Goal: Task Accomplishment & Management: Manage account settings

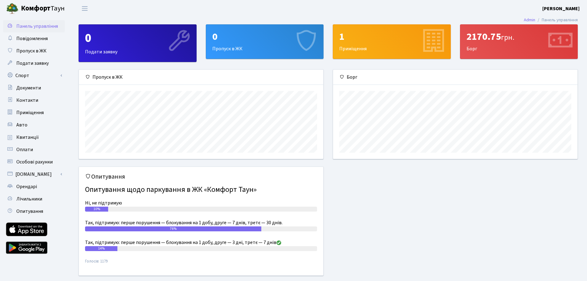
scroll to position [89, 244]
click at [35, 63] on span "Подати заявку" at bounding box center [32, 63] width 32 height 7
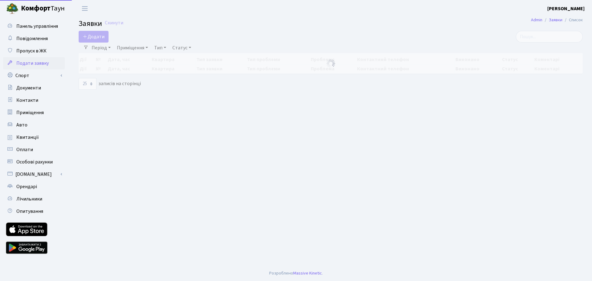
select select "25"
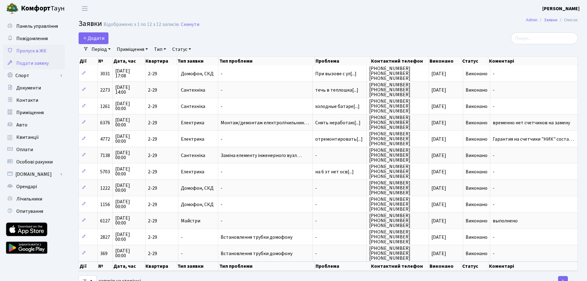
click at [35, 52] on span "Пропуск в ЖК" at bounding box center [31, 50] width 30 height 7
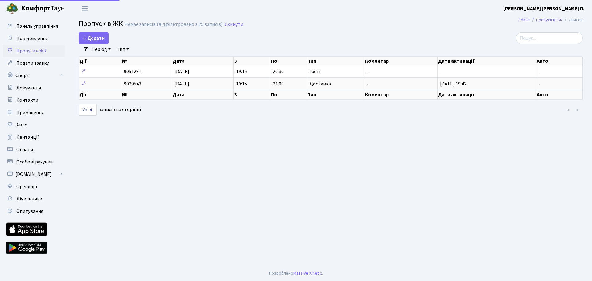
select select "25"
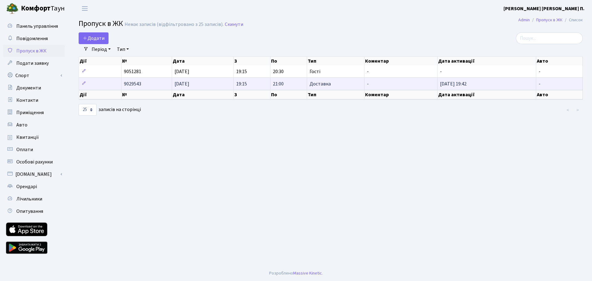
click at [130, 83] on span "9029543" at bounding box center [132, 83] width 17 height 7
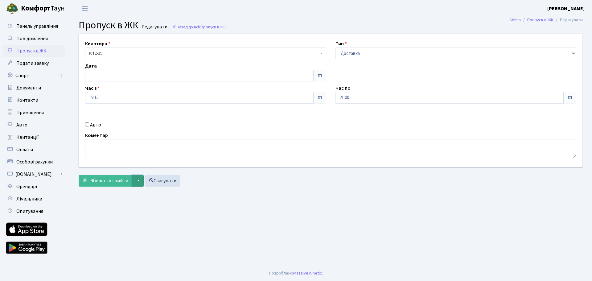
click at [133, 181] on button "▼" at bounding box center [138, 181] width 12 height 12
click at [328, 190] on main "Admin Пропуск в ЖК Редагувати Пропуск в ЖК Редагувати . Назад до всіх Пропуск в…" at bounding box center [330, 141] width 522 height 248
click at [43, 29] on span "Панель управління" at bounding box center [37, 26] width 42 height 7
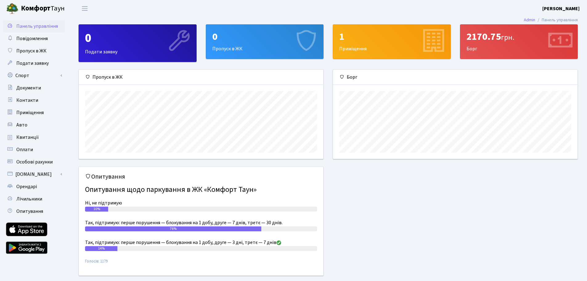
scroll to position [89, 244]
